Goal: Navigation & Orientation: Understand site structure

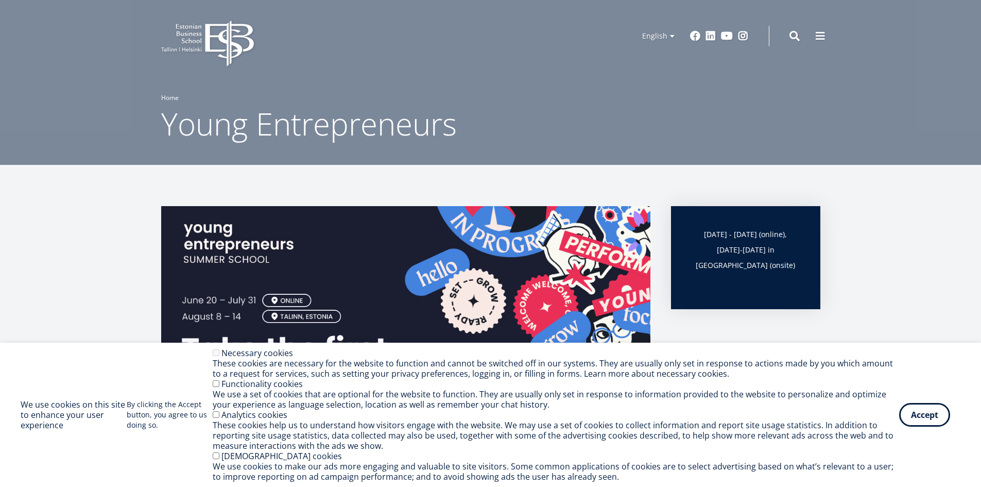
click at [166, 94] on link "Home" at bounding box center [170, 98] width 18 height 10
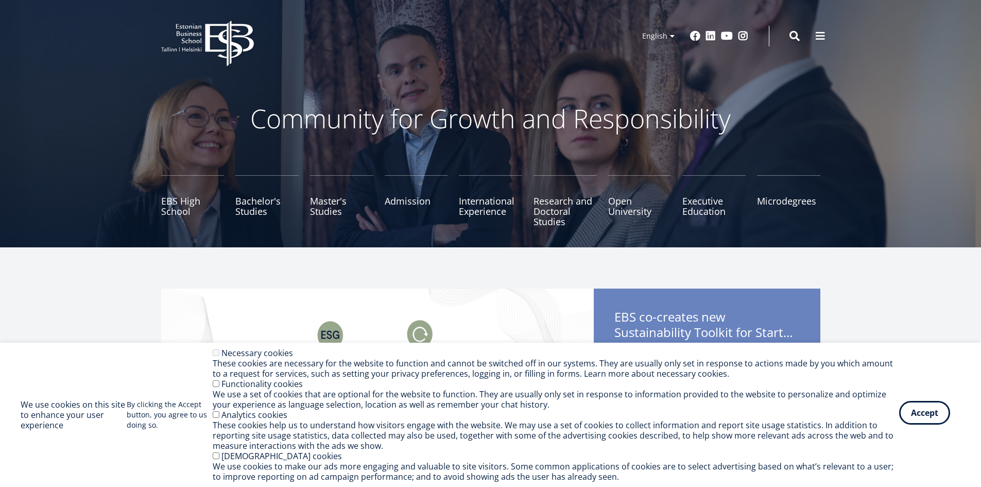
click at [921, 407] on button "Accept" at bounding box center [924, 413] width 51 height 24
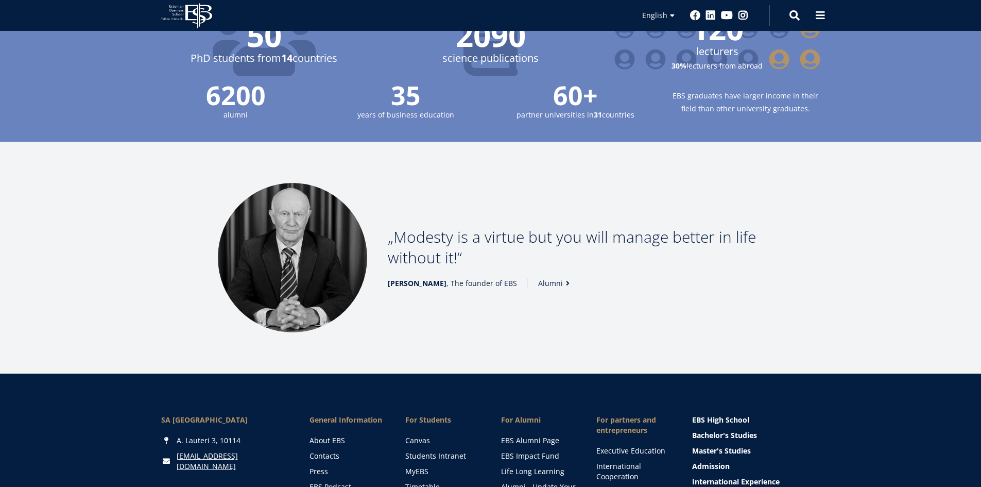
scroll to position [1393, 0]
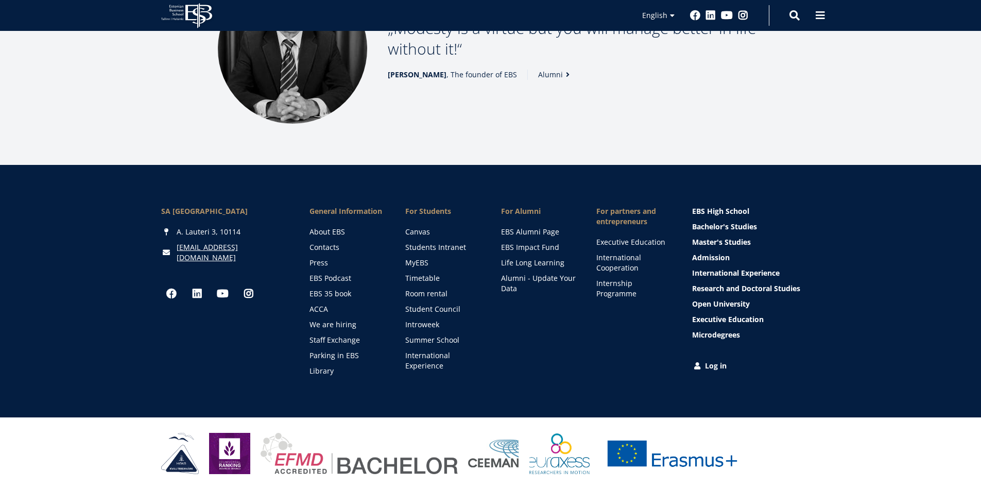
click at [297, 451] on img at bounding box center [359, 453] width 197 height 41
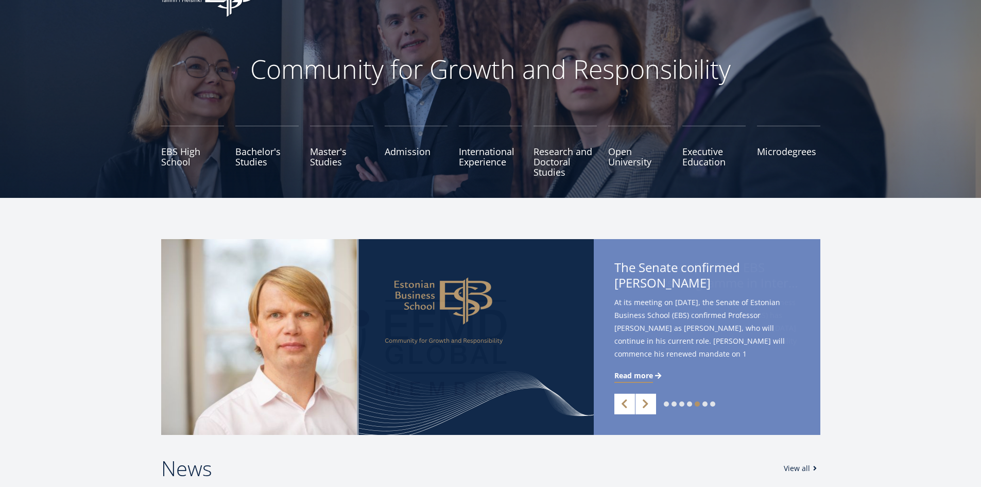
scroll to position [0, 0]
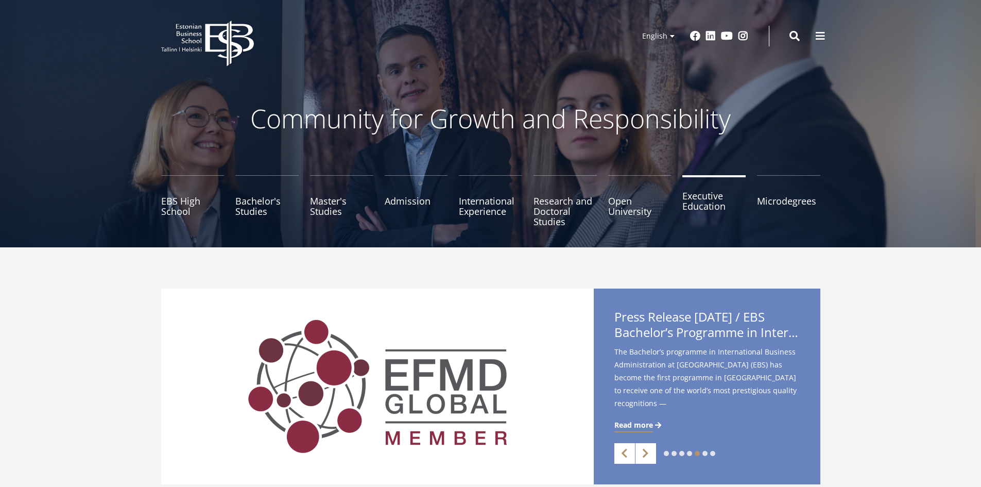
click at [686, 202] on link "Executive Education" at bounding box center [714, 201] width 63 height 52
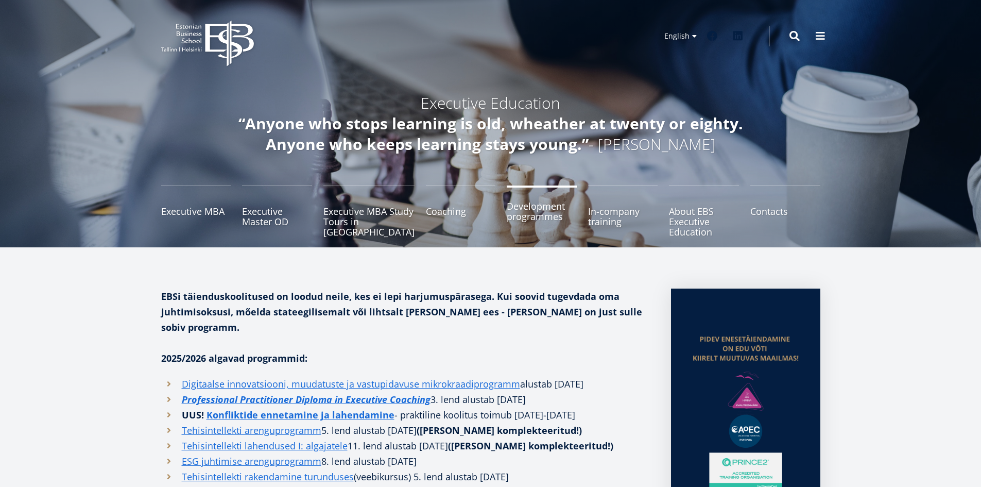
click at [549, 215] on link "Development programmes" at bounding box center [542, 211] width 70 height 52
